Goal: Information Seeking & Learning: Learn about a topic

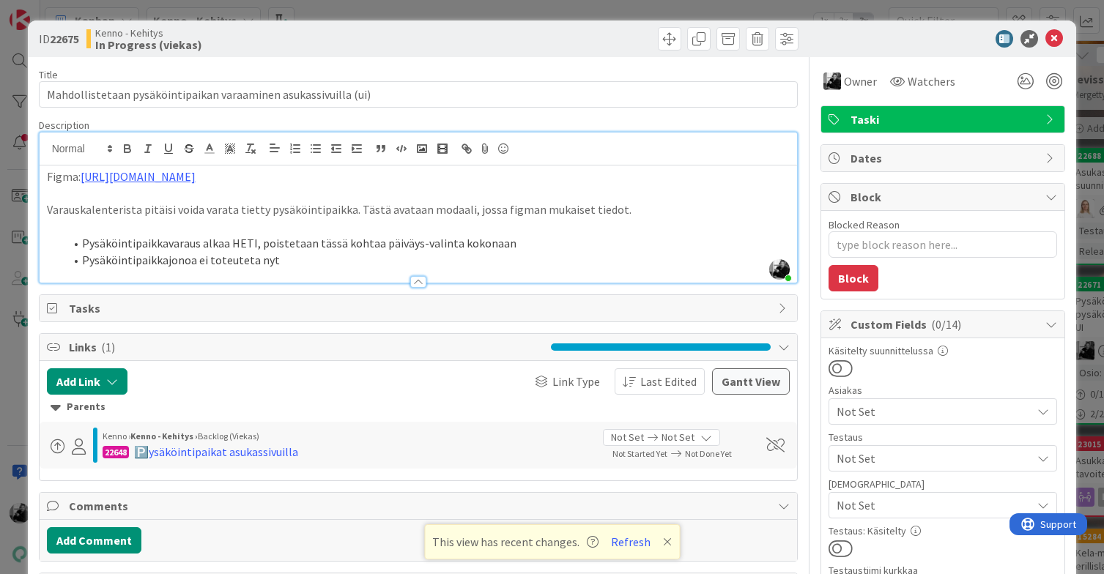
scroll to position [297, 0]
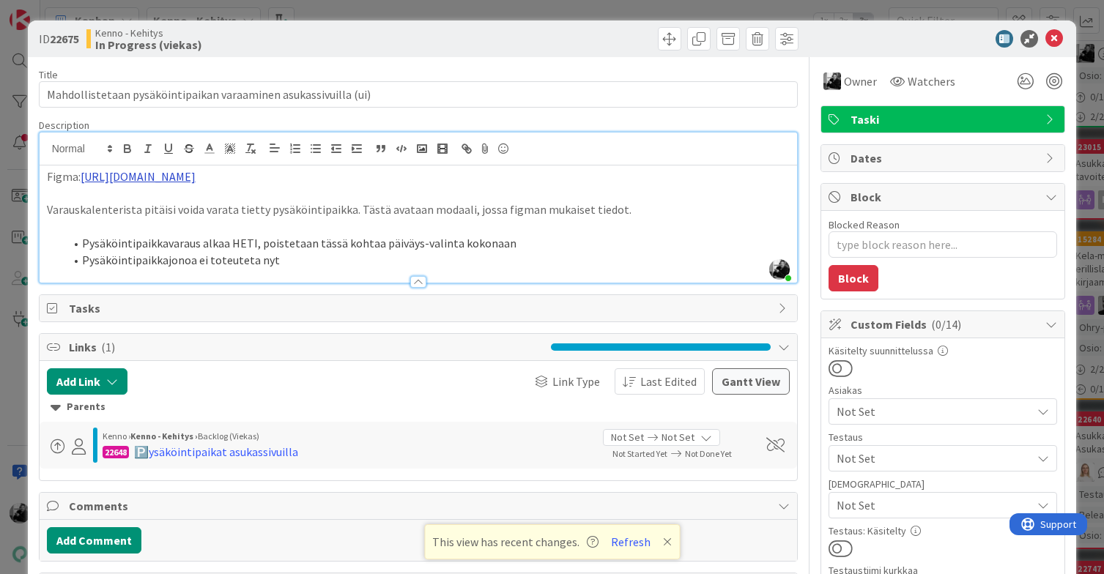
click at [196, 175] on link "[URL][DOMAIN_NAME]" at bounding box center [138, 176] width 115 height 15
click at [374, 201] on link "[URL][DOMAIN_NAME]" at bounding box center [341, 205] width 100 height 19
click at [1060, 35] on icon at bounding box center [1054, 39] width 18 height 18
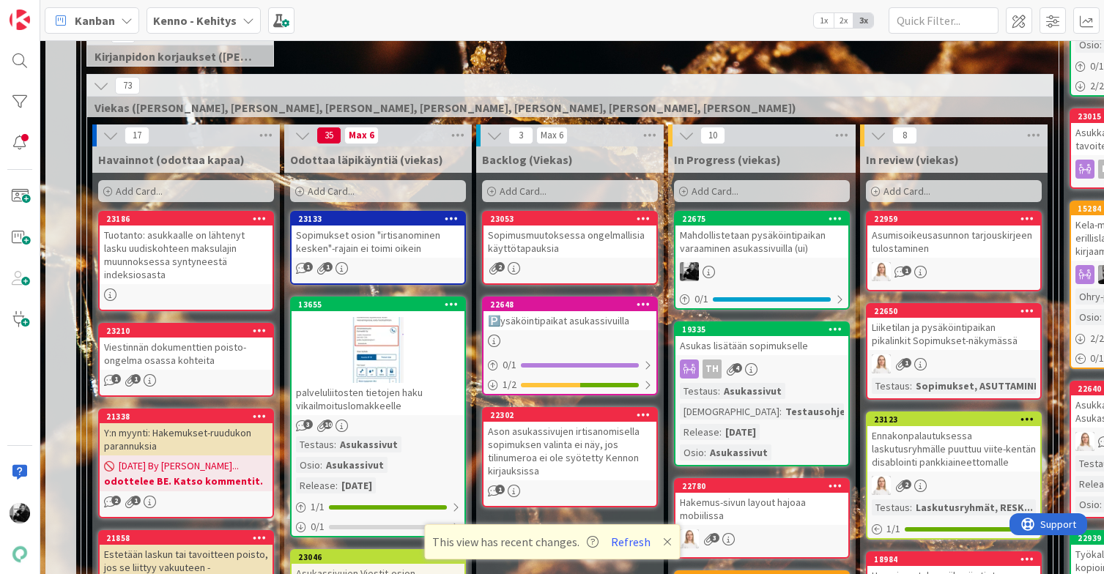
click at [599, 246] on div "Sopimusmuutoksessa ongelmallisia käyttötapauksia" at bounding box center [569, 242] width 173 height 32
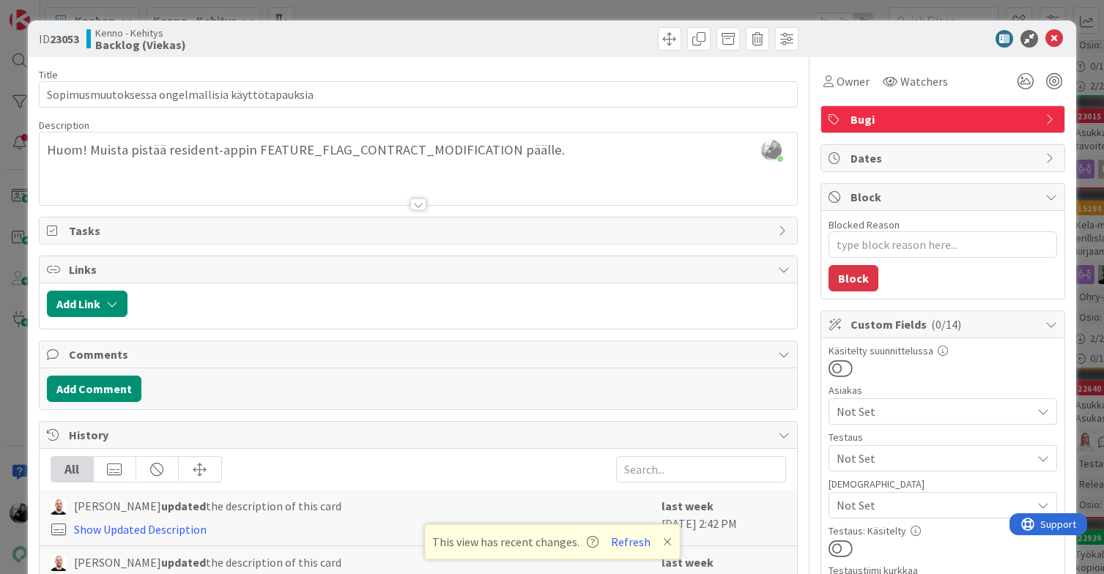
click at [415, 209] on div at bounding box center [418, 204] width 16 height 12
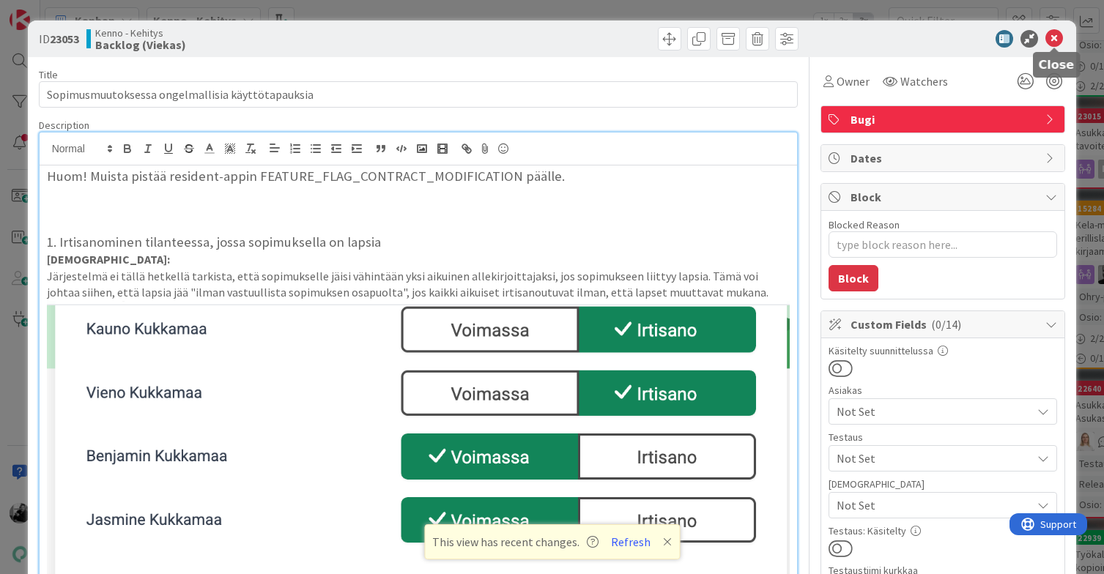
click at [1058, 39] on icon at bounding box center [1054, 39] width 18 height 18
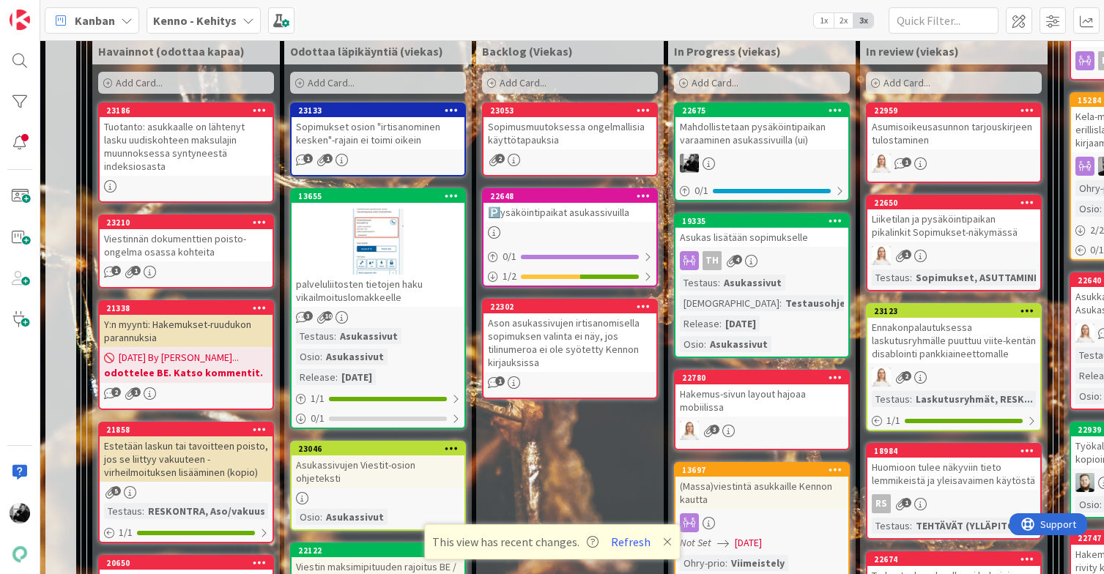
scroll to position [448, 0]
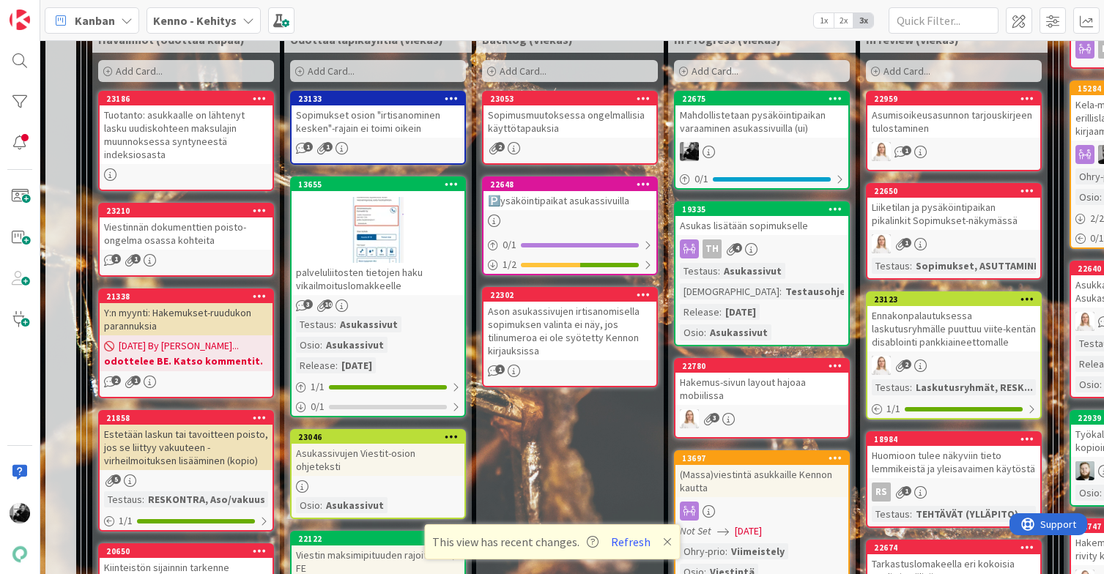
click at [552, 122] on div "Sopimusmuutoksessa ongelmallisia käyttötapauksia" at bounding box center [569, 121] width 173 height 32
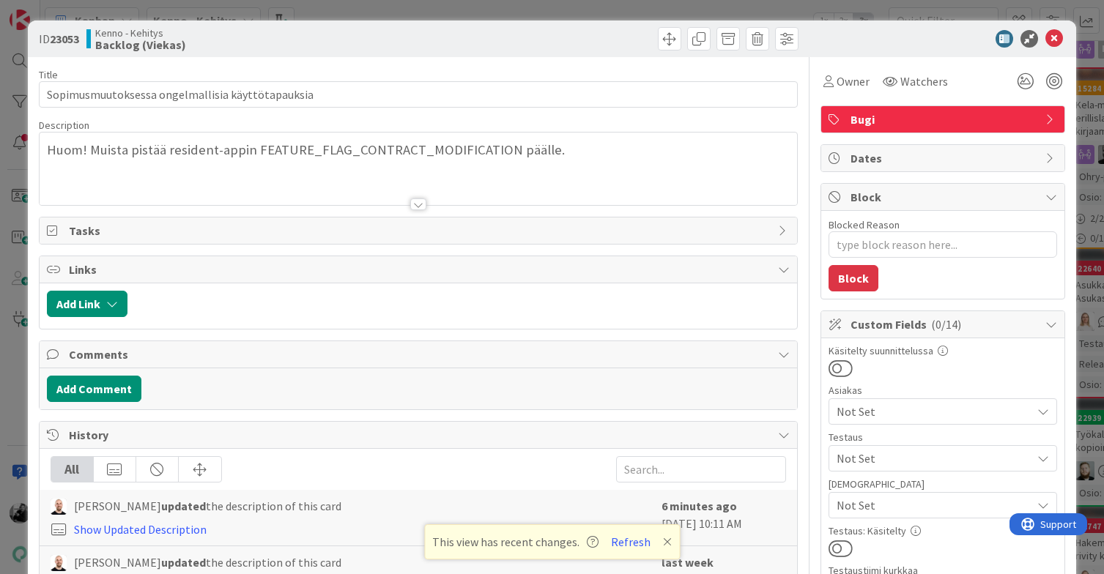
click at [415, 205] on div at bounding box center [418, 204] width 16 height 12
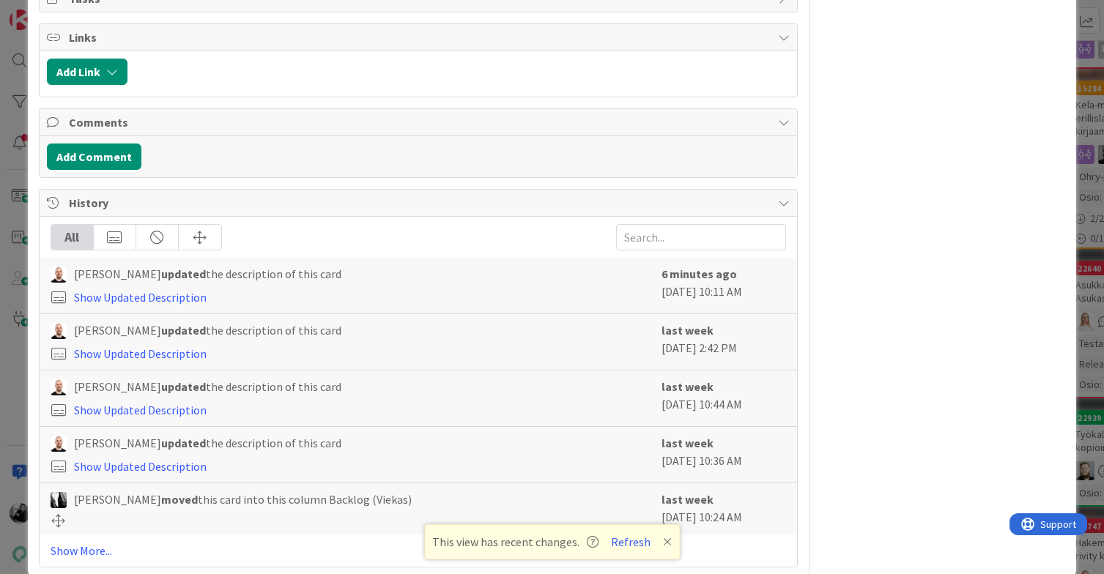
scroll to position [1671, 0]
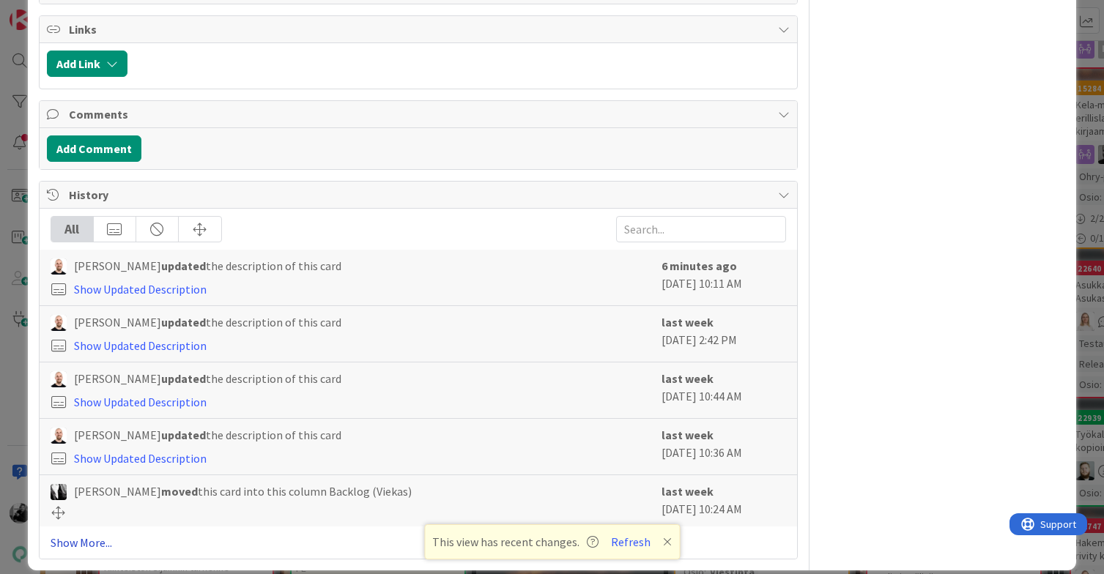
click at [81, 534] on link "Show More..." at bounding box center [419, 543] width 736 height 18
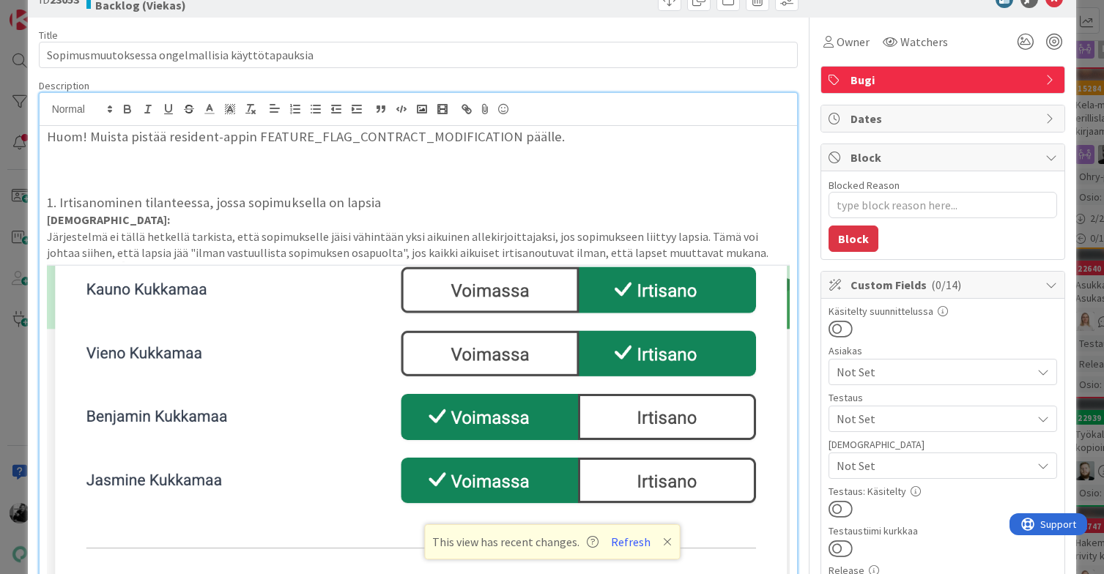
scroll to position [0, 0]
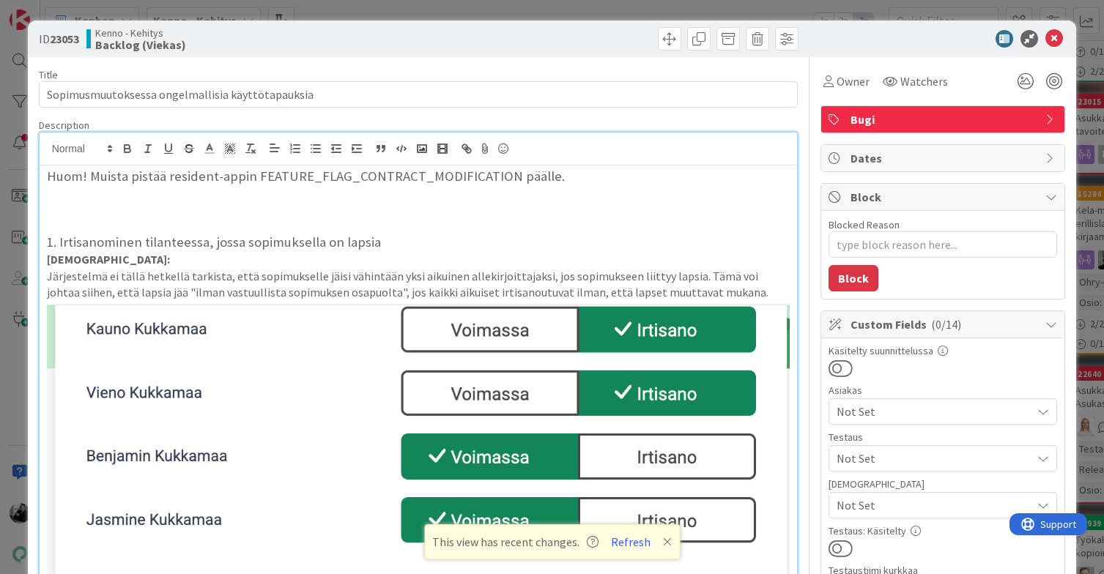
type textarea "x"
